Goal: Task Accomplishment & Management: Use online tool/utility

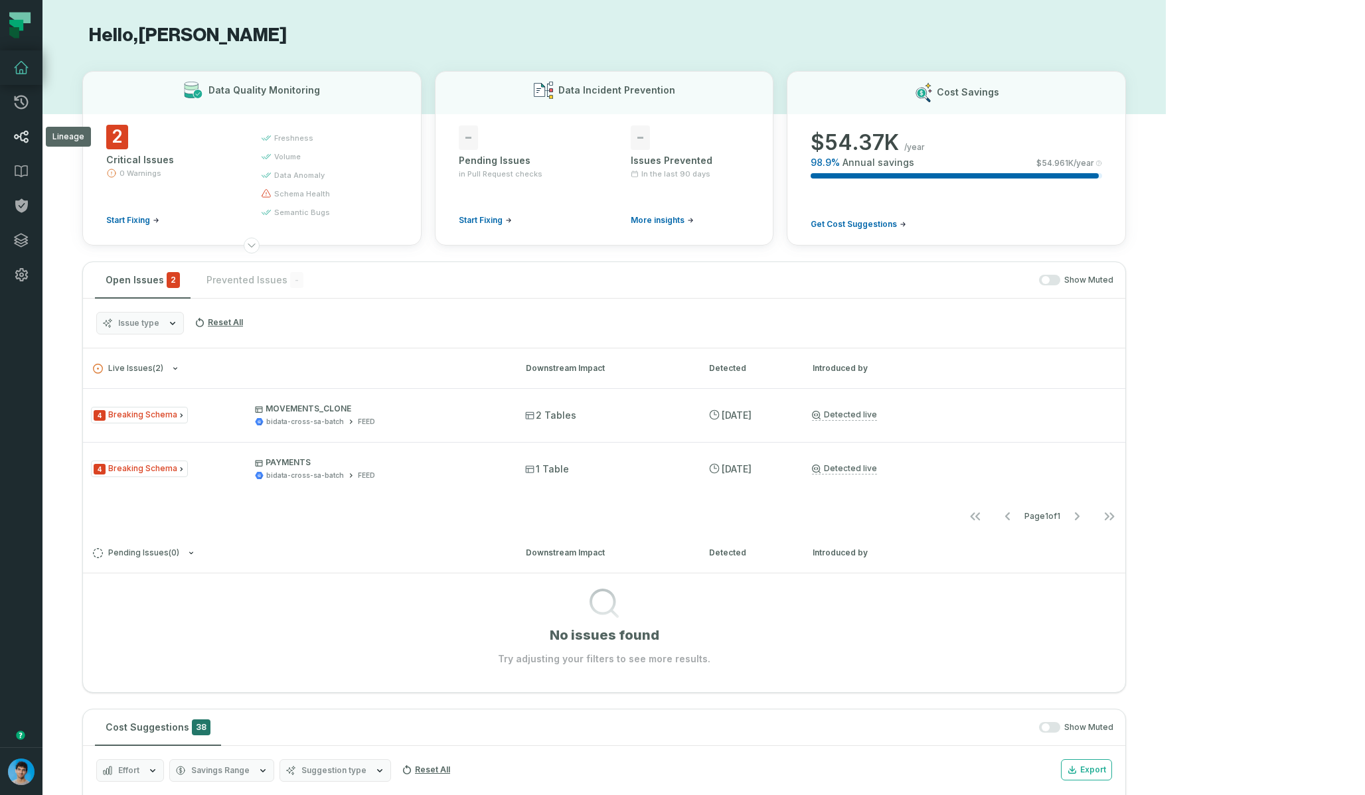
click at [23, 141] on icon at bounding box center [21, 137] width 15 height 13
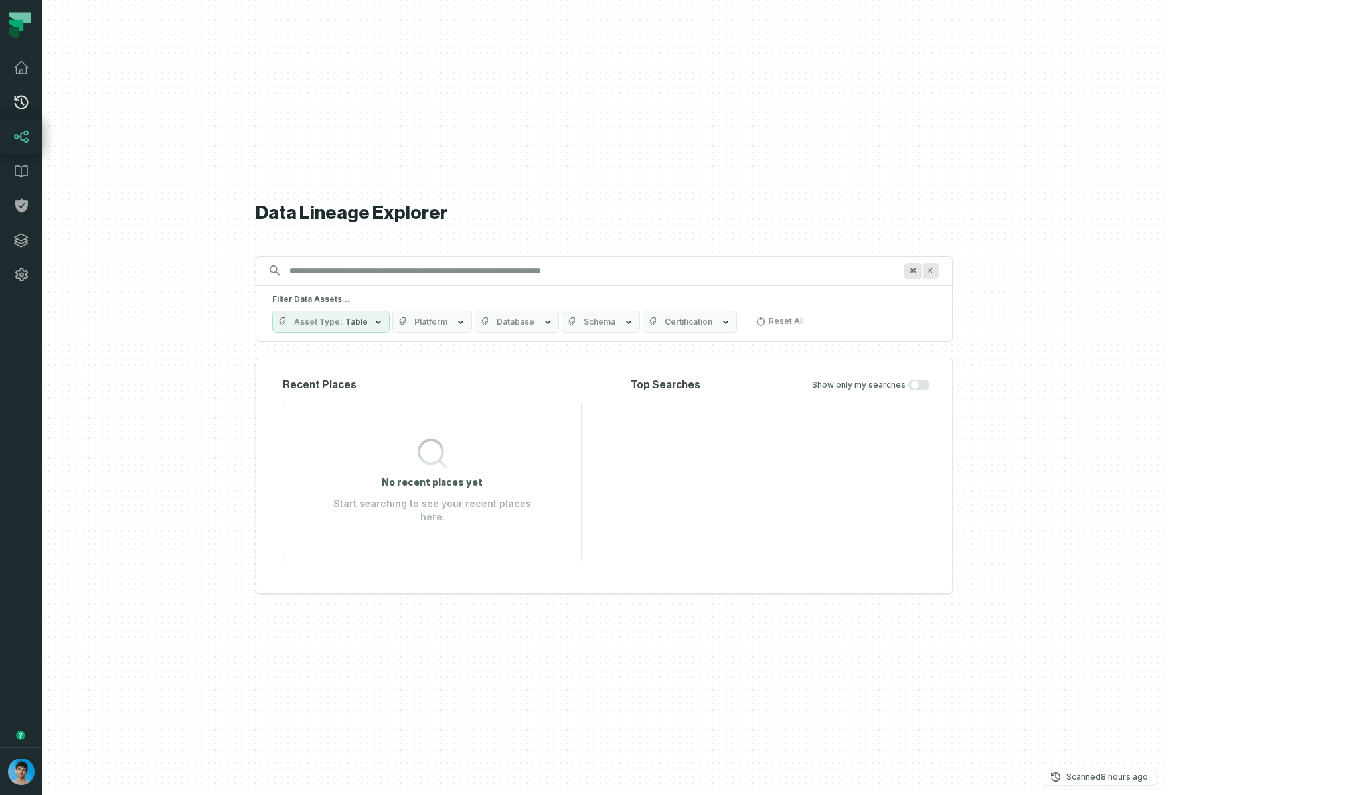
click at [21, 105] on icon at bounding box center [21, 102] width 16 height 16
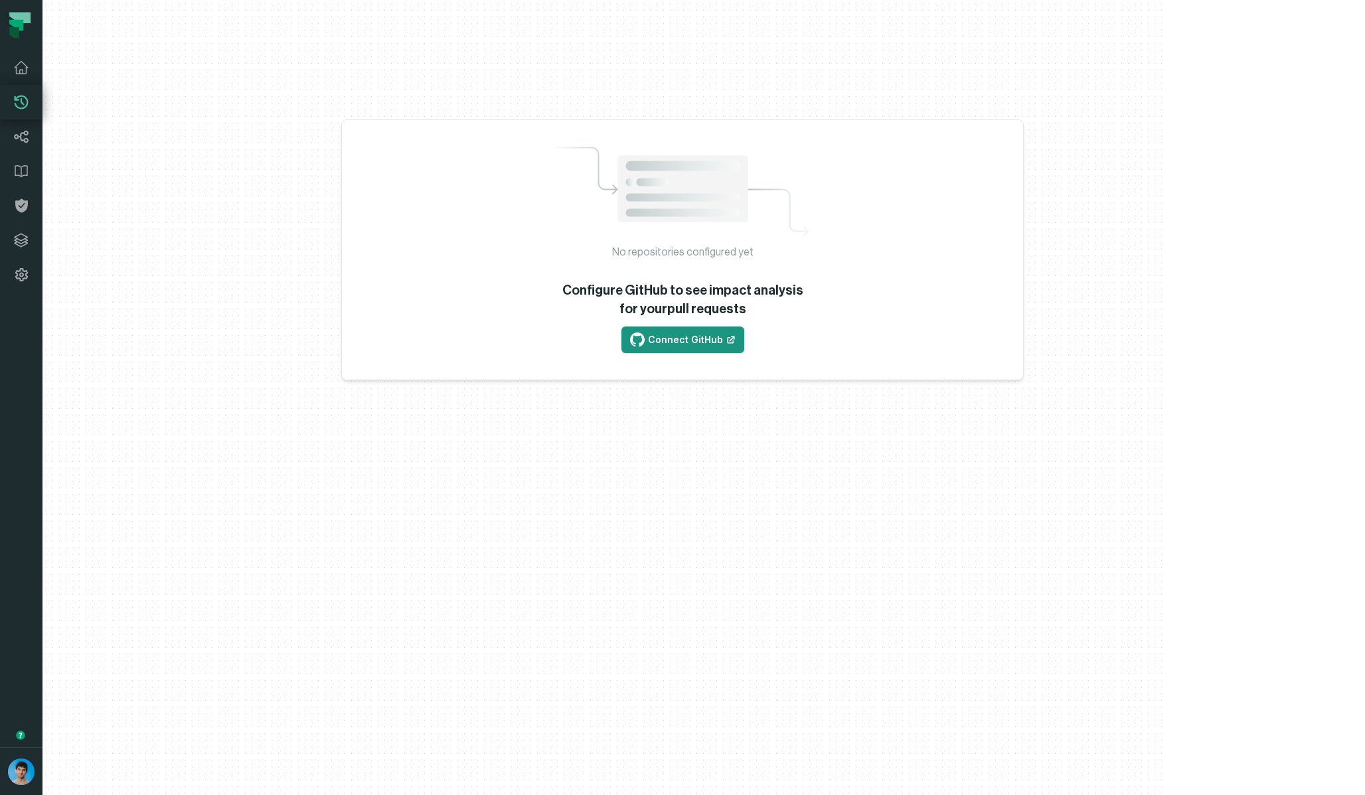
click at [649, 335] on link "Connect GitHub" at bounding box center [682, 340] width 123 height 27
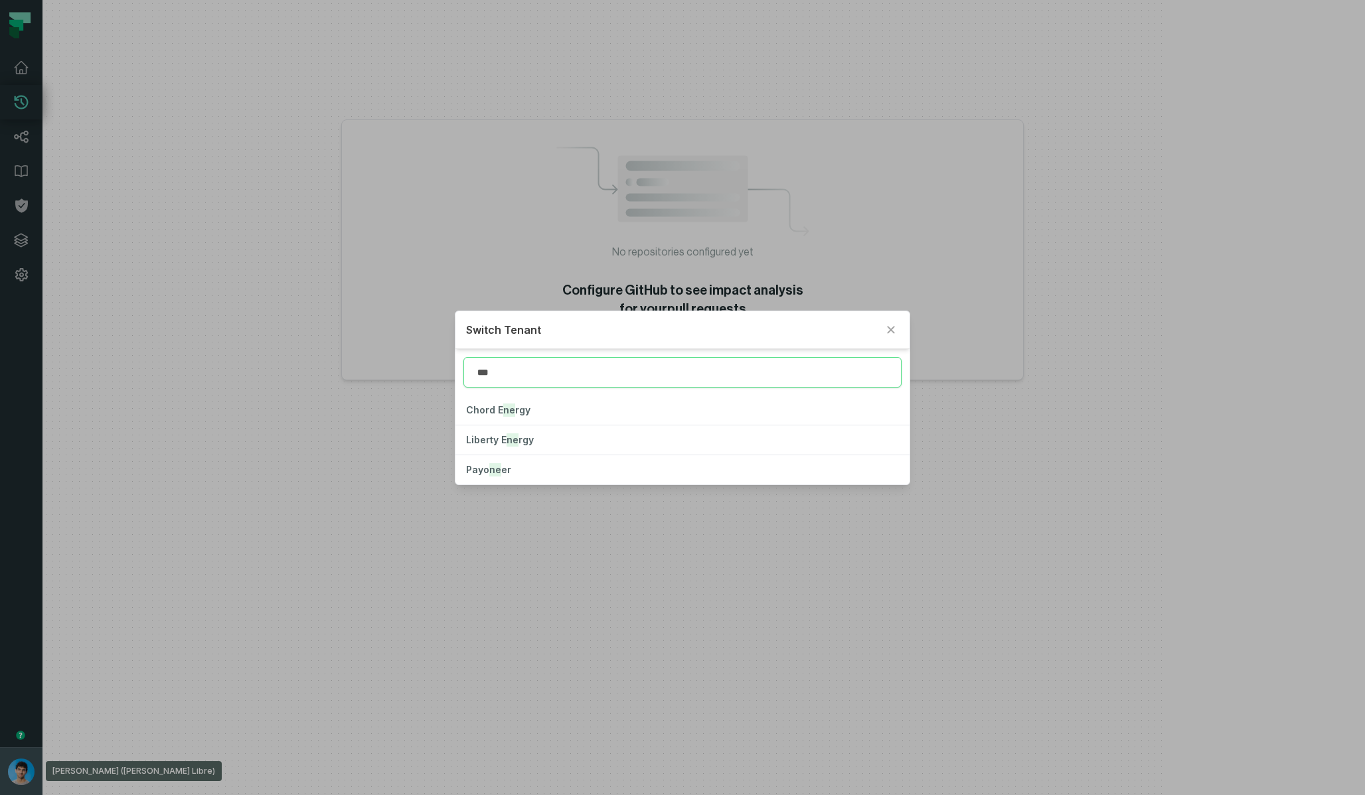
type input "****"
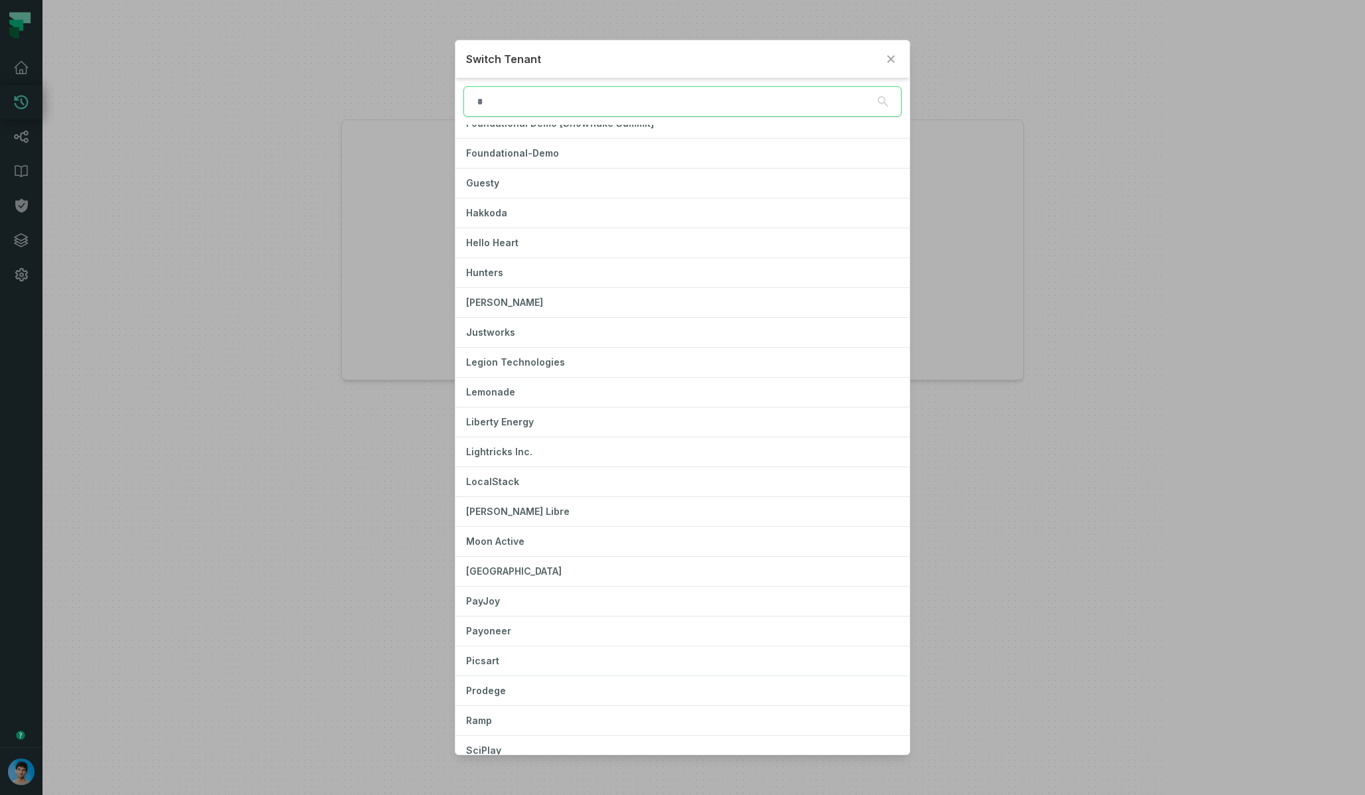
scroll to position [546, 0]
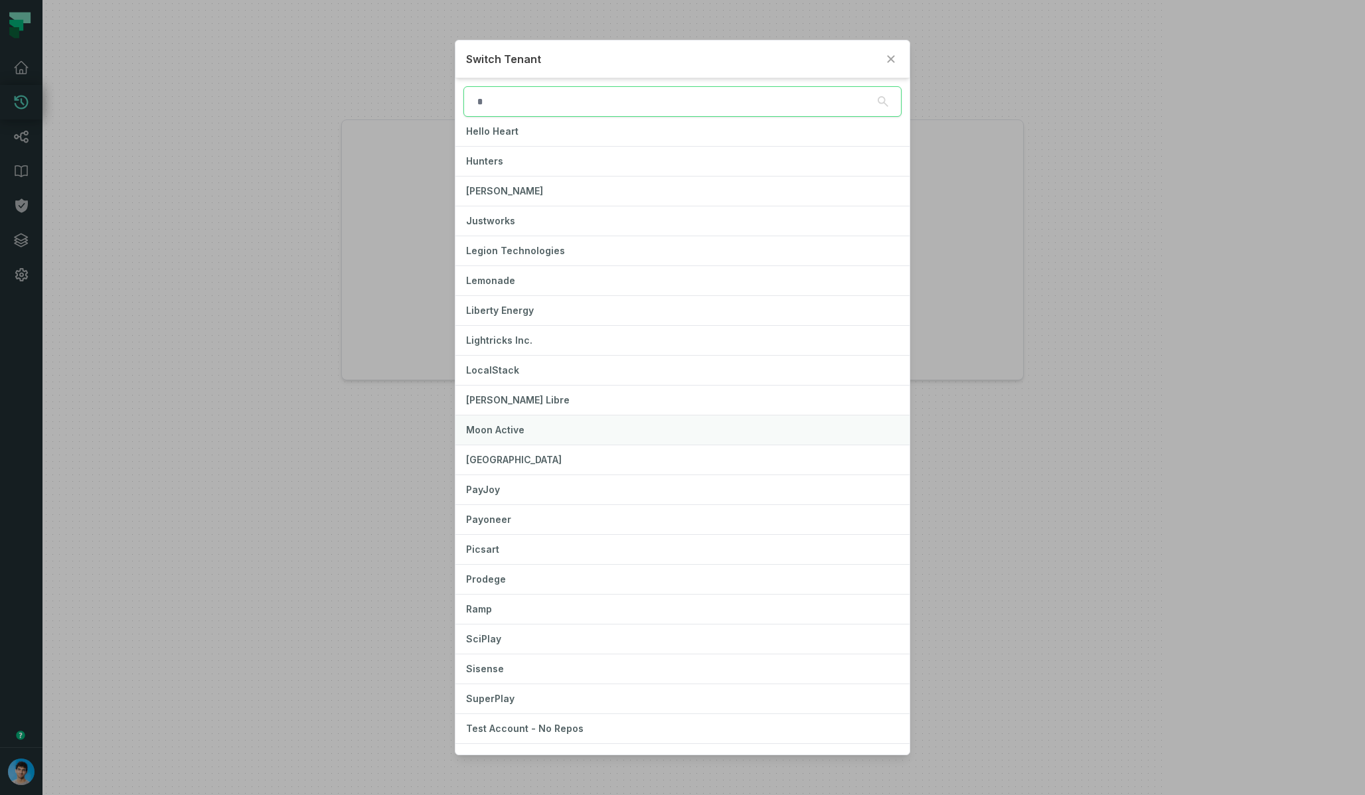
click at [530, 431] on button "Moon Active" at bounding box center [681, 430] width 453 height 29
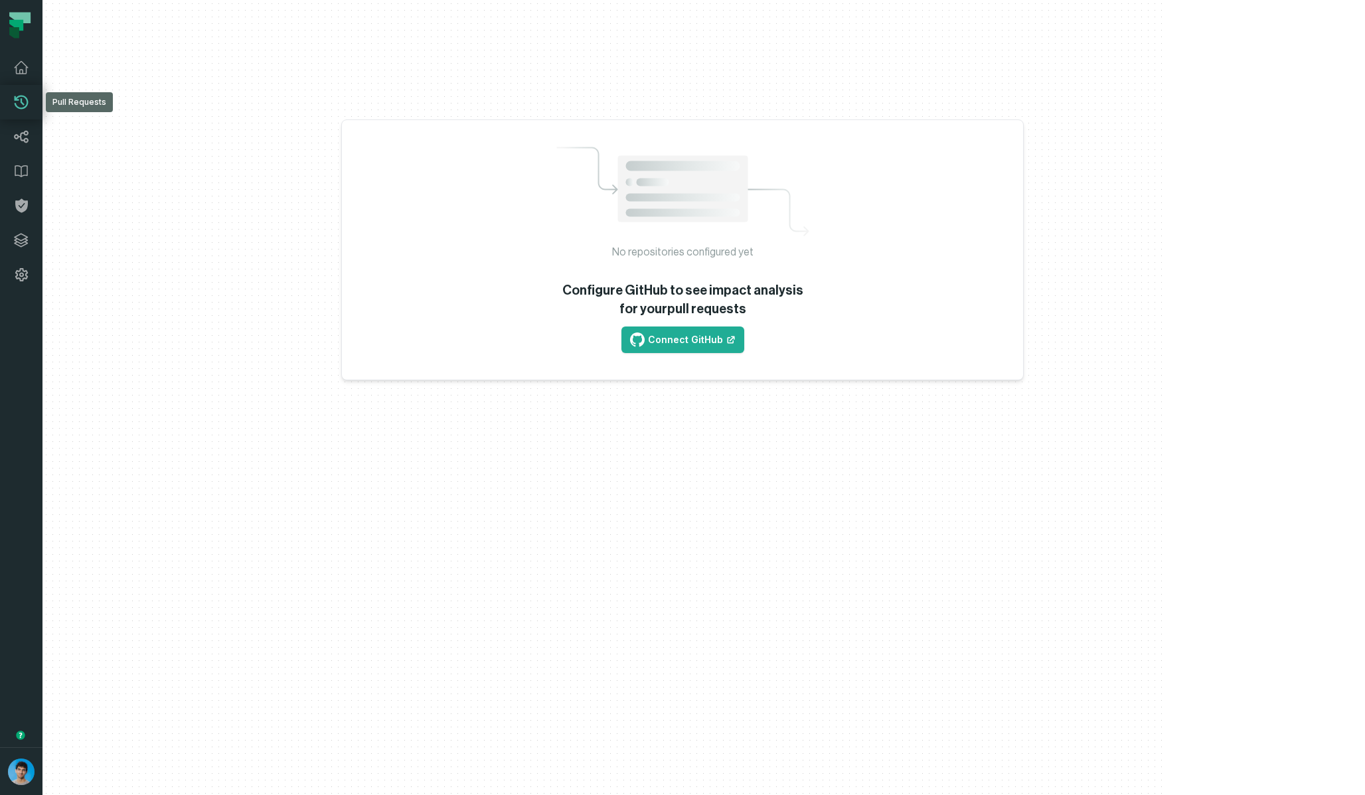
click at [28, 104] on icon at bounding box center [21, 102] width 16 height 16
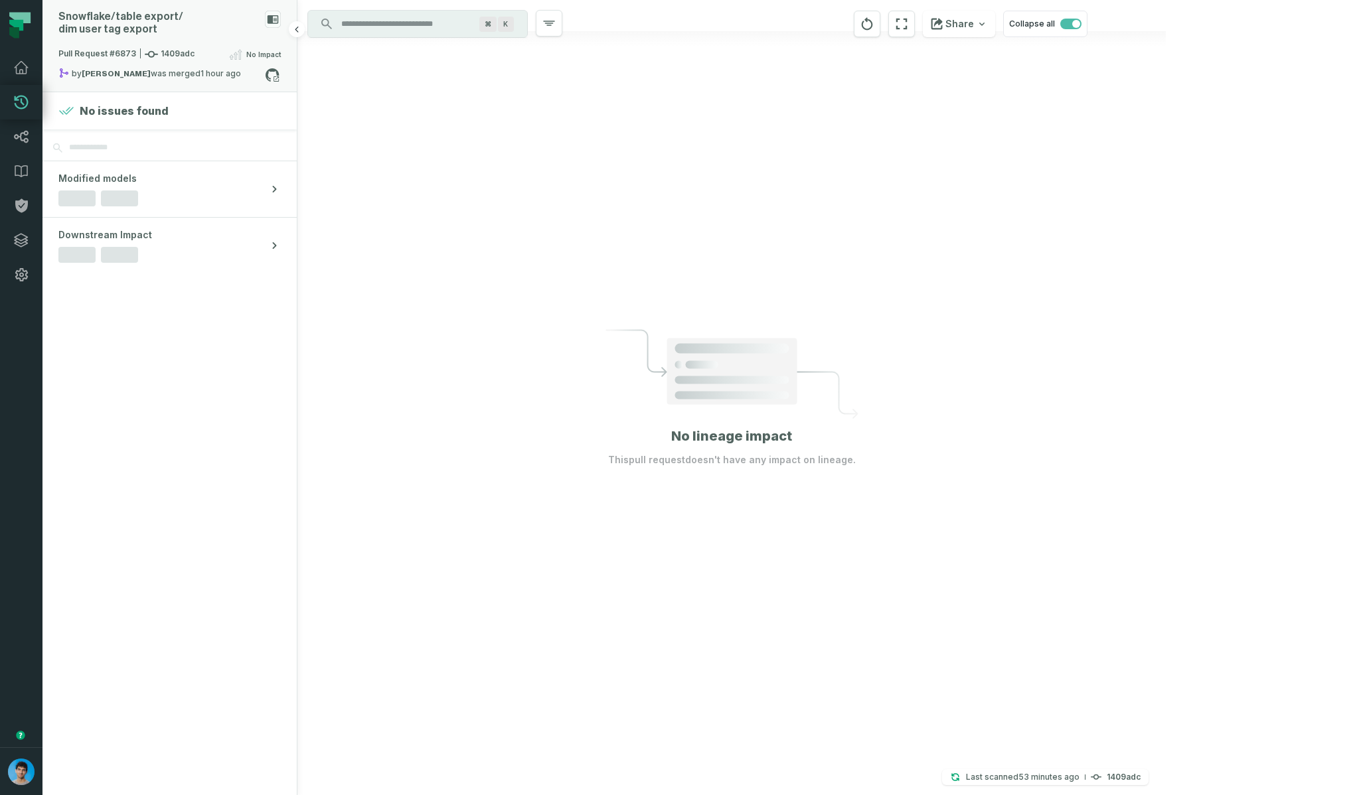
click at [179, 64] on div "Pull Request #6873 1409adc No Impact" at bounding box center [169, 56] width 222 height 21
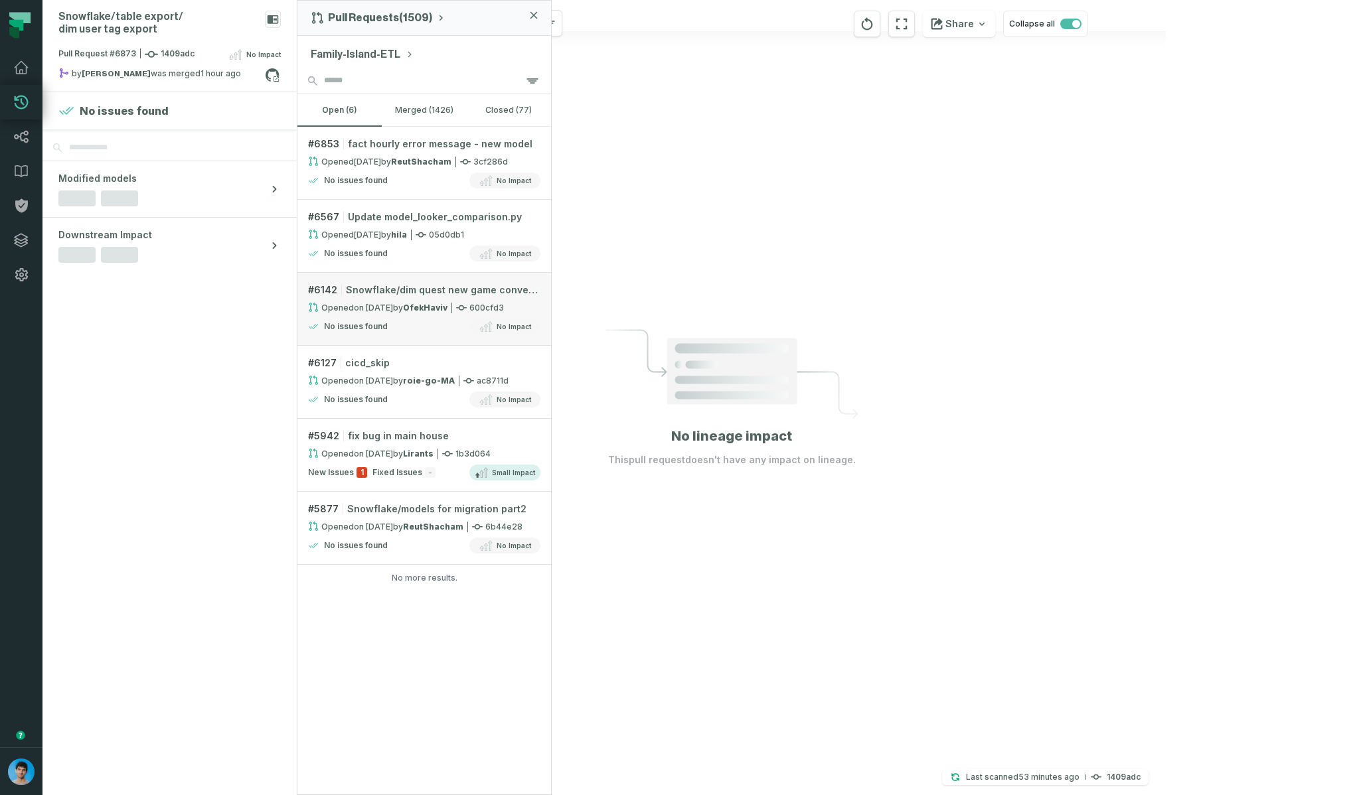
click at [428, 309] on strong "OfekHaviv" at bounding box center [425, 308] width 44 height 10
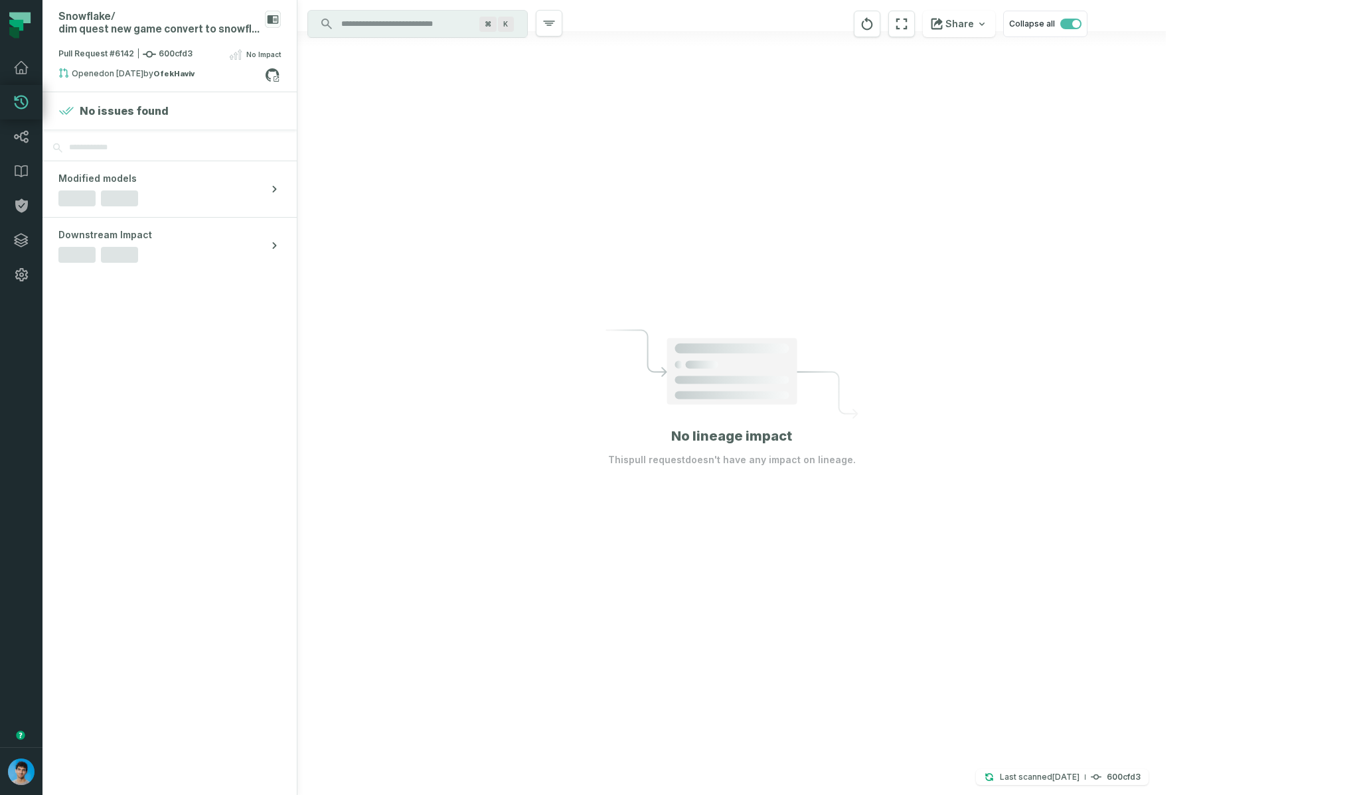
click at [436, 27] on input "Discovery Provider cmdk menu" at bounding box center [405, 23] width 145 height 21
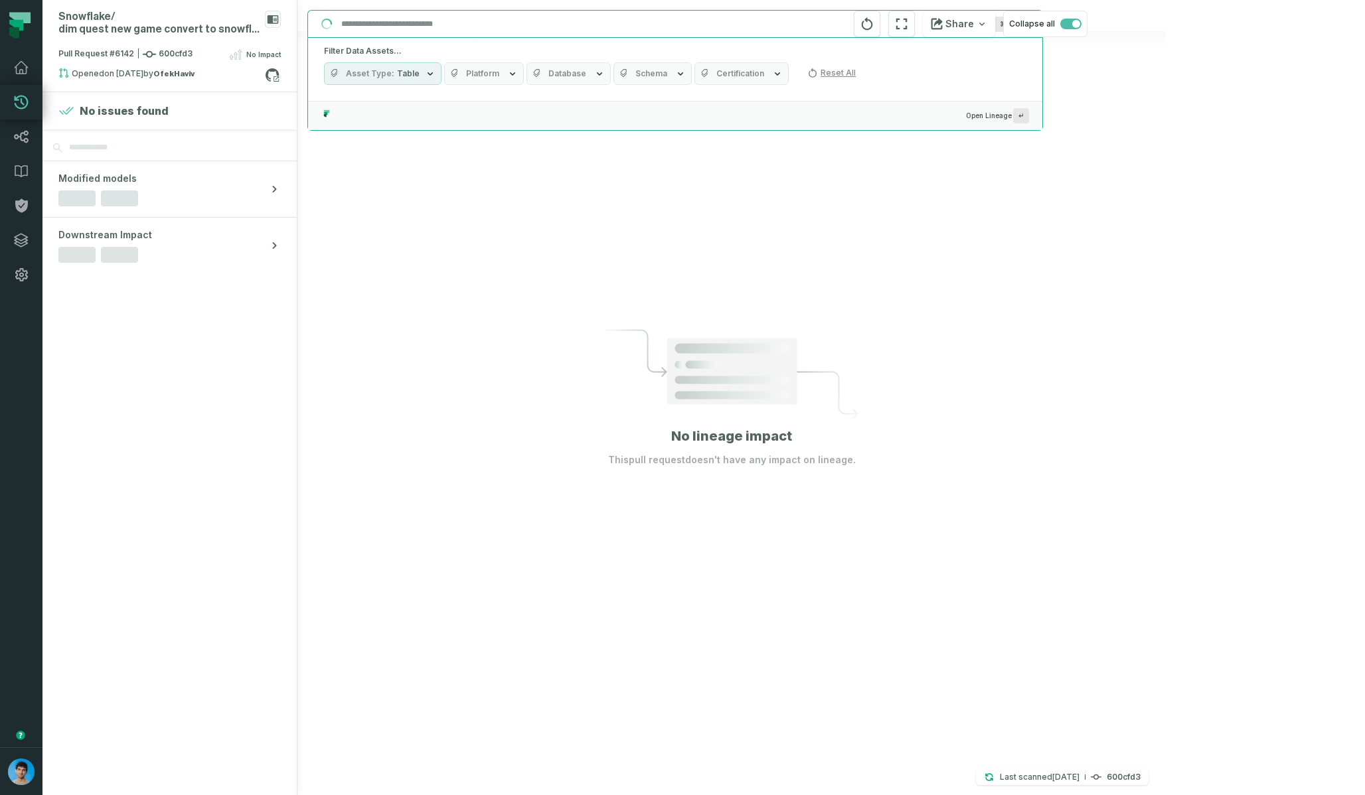
click at [414, 77] on span "Table" at bounding box center [408, 73] width 23 height 11
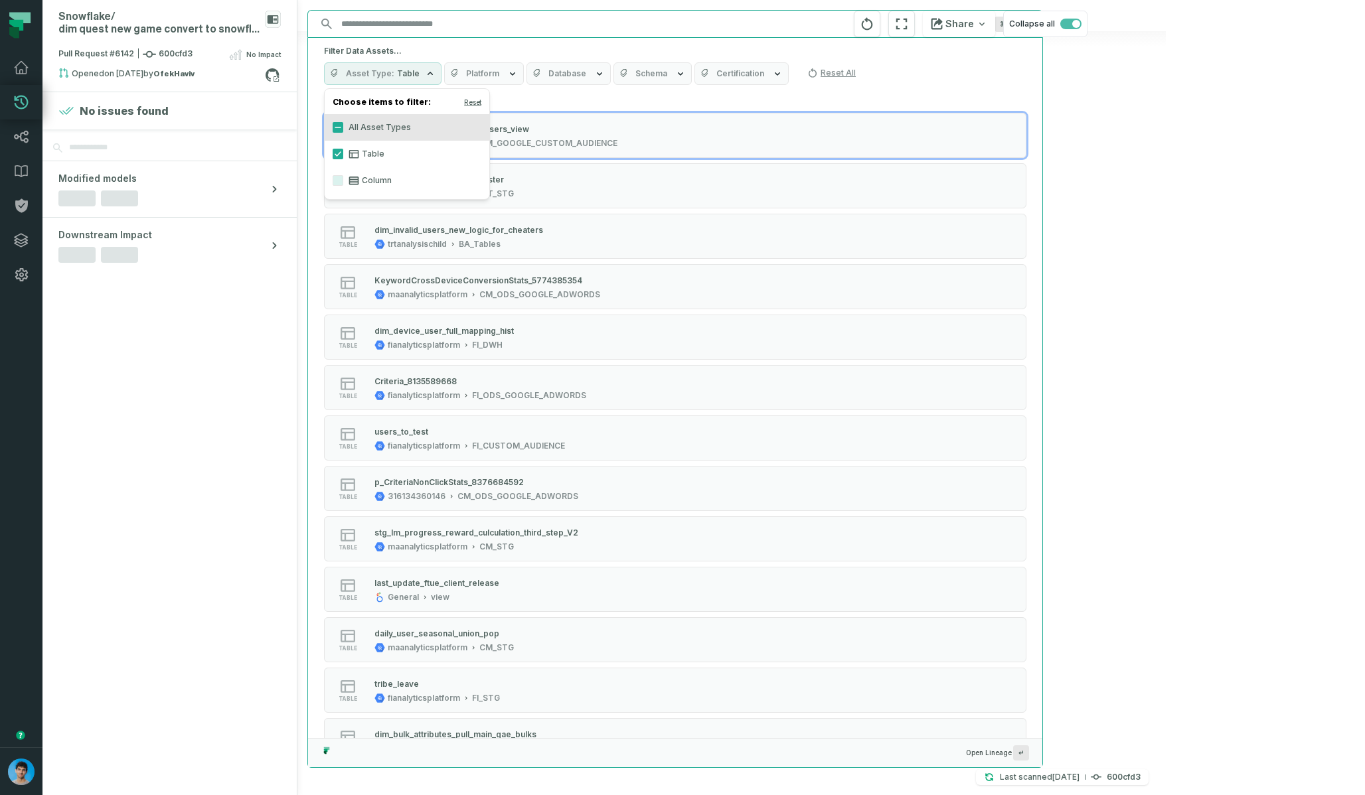
click at [414, 77] on span "Table" at bounding box center [408, 73] width 23 height 11
click at [443, 25] on input "Discovery Provider cmdk menu" at bounding box center [663, 23] width 660 height 21
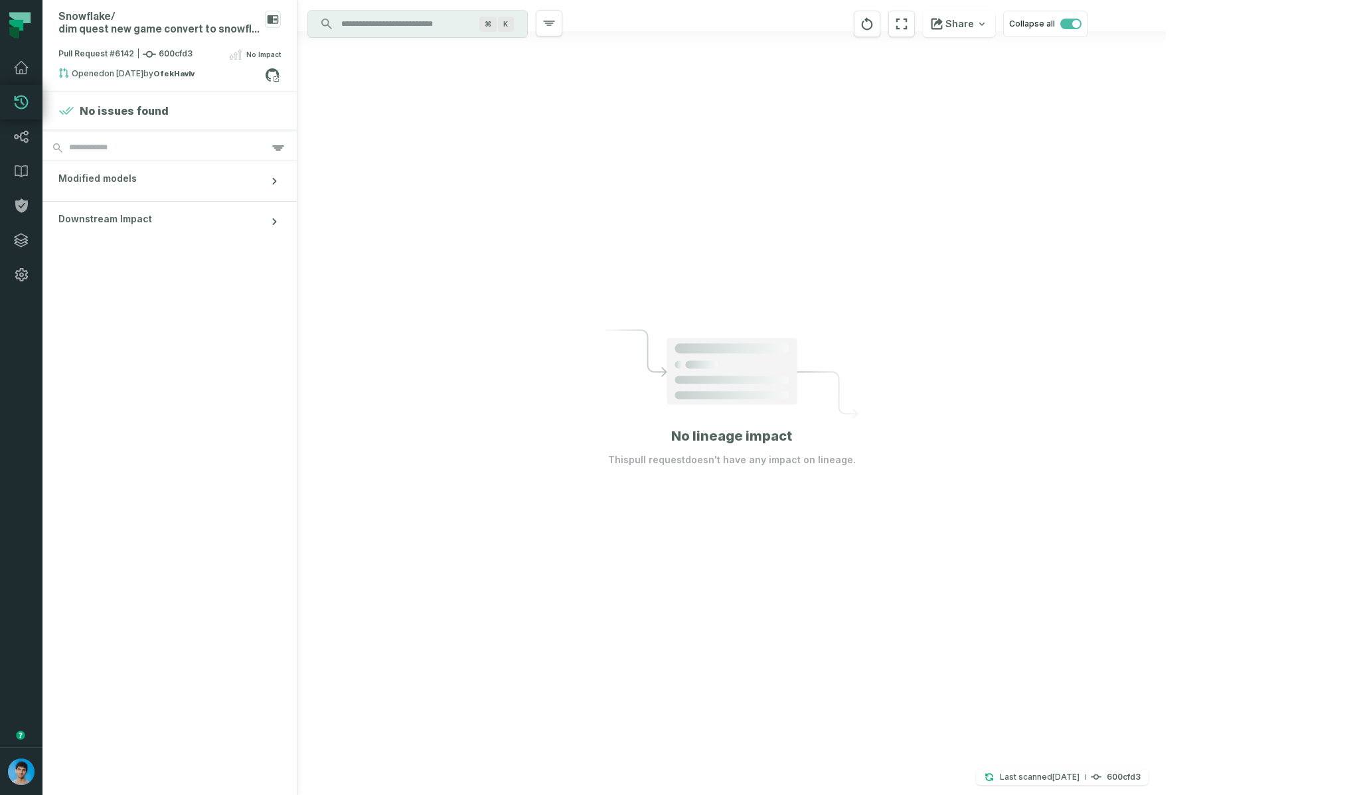
click at [1166, 373] on div at bounding box center [731, 397] width 868 height 795
click at [412, 22] on input "Discovery Provider cmdk menu" at bounding box center [405, 23] width 145 height 21
click at [1166, 370] on div at bounding box center [731, 397] width 868 height 795
click at [1154, 304] on div at bounding box center [731, 397] width 868 height 795
